Goal: Information Seeking & Learning: Check status

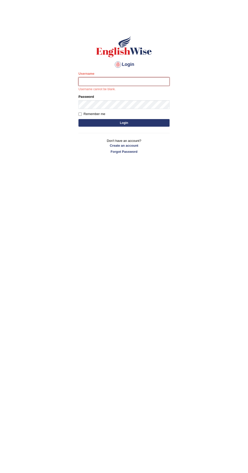
type input "Fatimasaif"
click at [78, 119] on button "Login" at bounding box center [123, 123] width 91 height 8
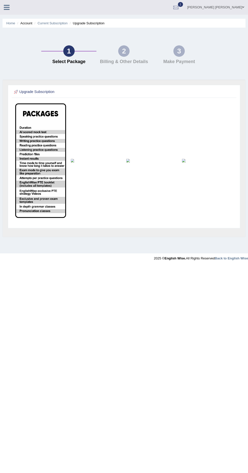
click at [224, 23] on ul "Home Account Current Subscription Upgrade Subscription" at bounding box center [124, 23] width 243 height 9
click at [180, 7] on div at bounding box center [176, 8] width 8 height 8
click at [179, 27] on span "Exam evaluated" at bounding box center [145, 25] width 67 height 4
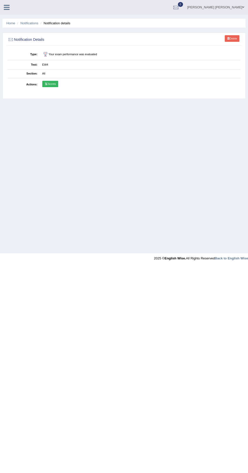
click at [53, 84] on link "Scores" at bounding box center [50, 84] width 16 height 7
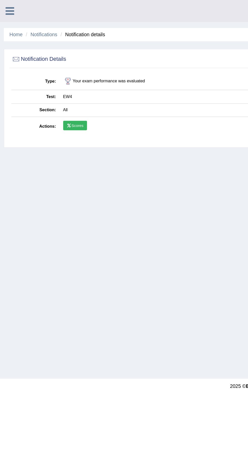
click at [14, 10] on div at bounding box center [9, 5] width 18 height 11
click at [12, 22] on link "Home" at bounding box center [10, 23] width 9 height 4
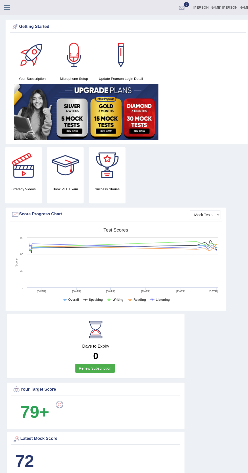
click at [16, 25] on div at bounding box center [15, 26] width 8 height 8
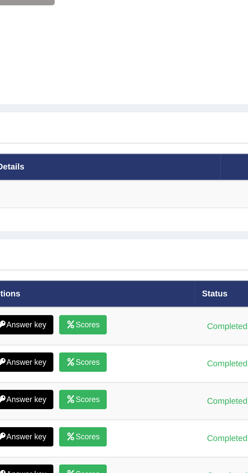
scroll to position [522, 0]
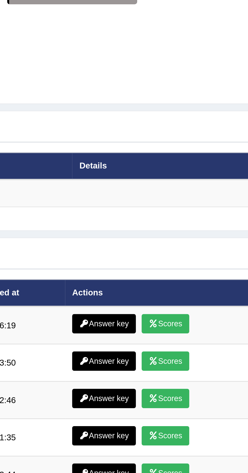
click at [131, 386] on link "Answer key" at bounding box center [128, 389] width 25 height 8
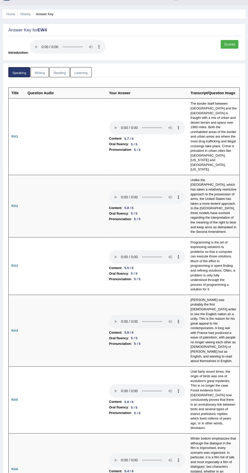
scroll to position [4, 0]
